Goal: Task Accomplishment & Management: Use online tool/utility

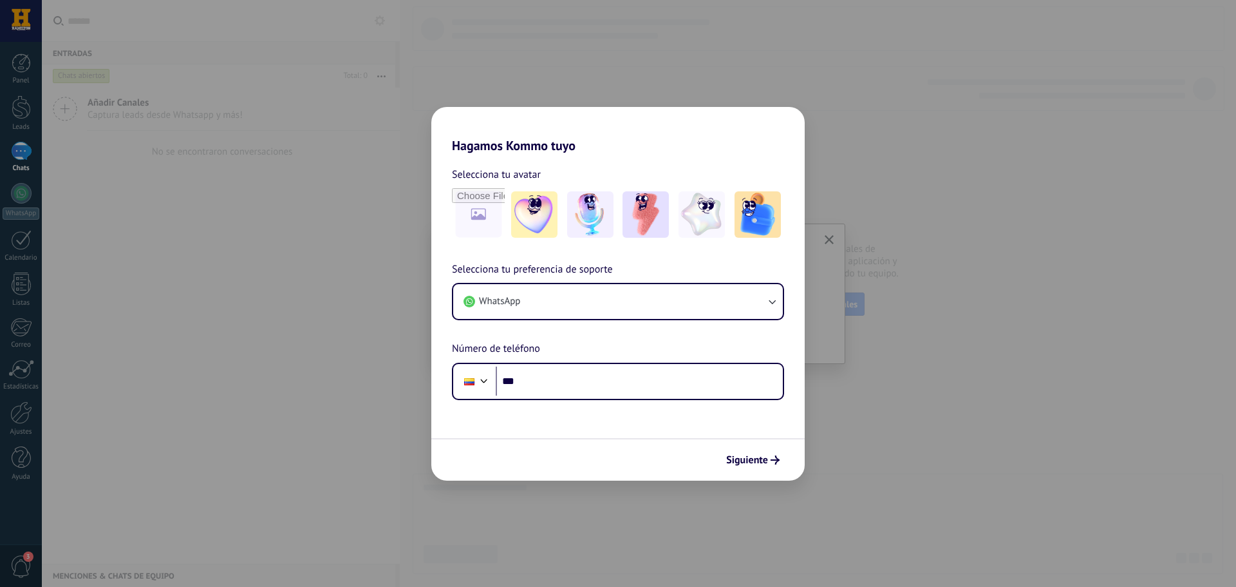
click at [355, 206] on div "Hagamos Kommo tuyo Selecciona tu avatar Selecciona tu preferencia de soporte Wh…" at bounding box center [618, 293] width 1236 height 587
click at [234, 117] on div "Hagamos Kommo tuyo Selecciona tu avatar Selecciona tu preferencia de soporte Wh…" at bounding box center [618, 293] width 1236 height 587
drag, startPoint x: 326, startPoint y: 358, endPoint x: 326, endPoint y: 386, distance: 28.3
click at [324, 359] on div "Hagamos Kommo tuyo Selecciona tu avatar Selecciona tu preferencia de soporte Wh…" at bounding box center [618, 293] width 1236 height 587
click at [1103, 381] on div "Hagamos Kommo tuyo Selecciona tu avatar Selecciona tu preferencia de soporte Wh…" at bounding box center [618, 293] width 1236 height 587
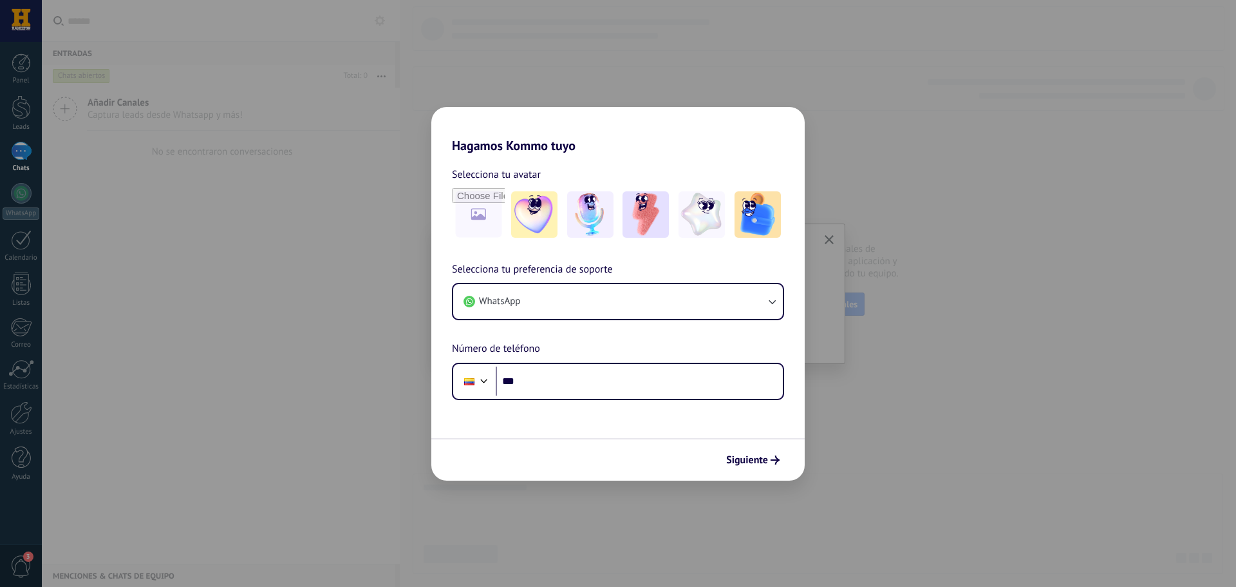
drag, startPoint x: 428, startPoint y: 341, endPoint x: 422, endPoint y: 310, distance: 31.6
